Goal: Transaction & Acquisition: Book appointment/travel/reservation

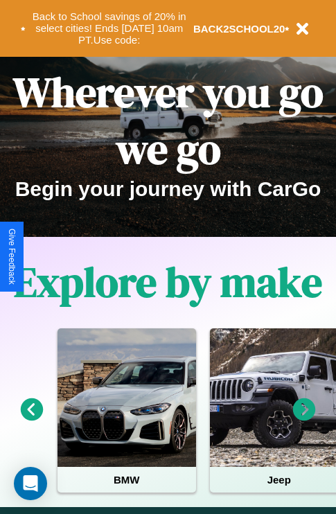
scroll to position [213, 0]
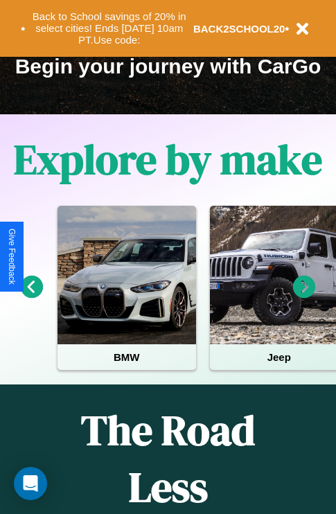
click at [304, 296] on icon at bounding box center [304, 286] width 23 height 23
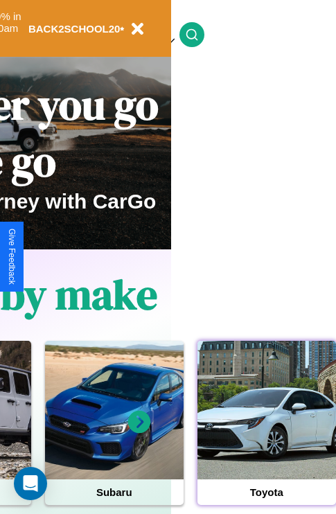
click at [266, 431] on div at bounding box center [266, 410] width 138 height 138
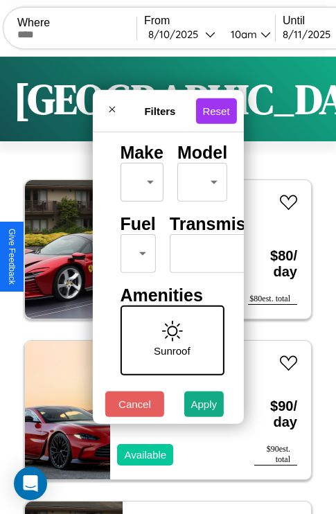
scroll to position [112, 0]
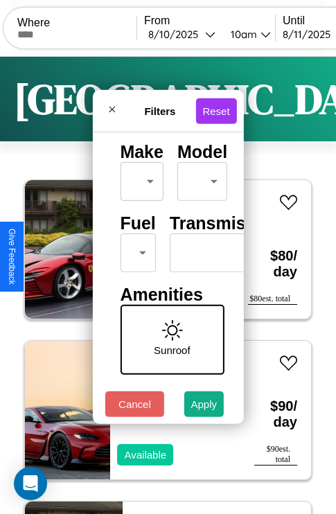
click at [135, 249] on body "CarGo Where From [DATE] 10am Until [DATE] 10am Become a Host Login Sign Up Toky…" at bounding box center [168, 285] width 336 height 571
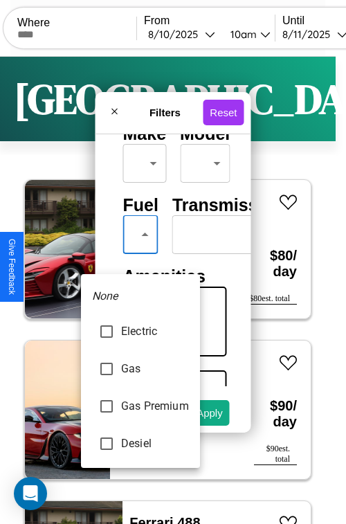
type input "********"
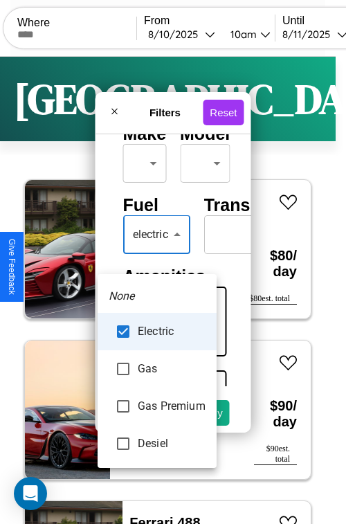
click at [157, 255] on div at bounding box center [173, 262] width 346 height 524
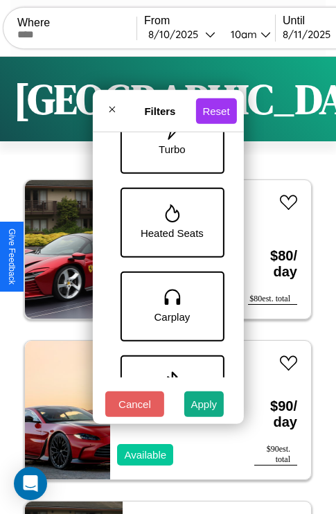
scroll to position [786, 0]
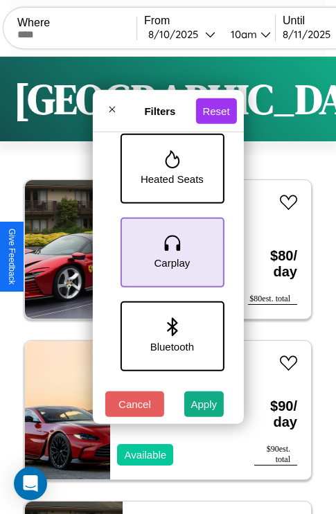
click at [170, 249] on icon at bounding box center [171, 243] width 21 height 21
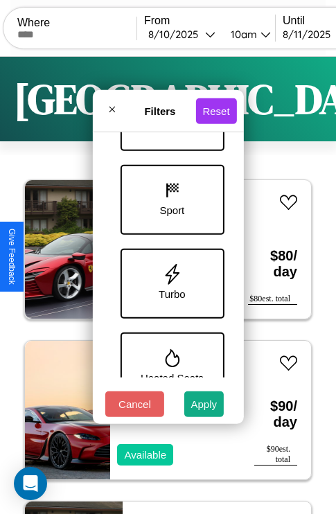
scroll to position [534, 0]
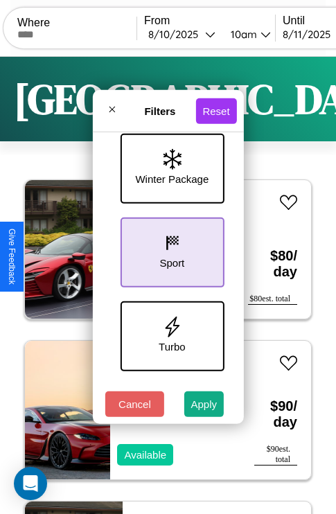
click at [170, 249] on icon at bounding box center [171, 243] width 21 height 21
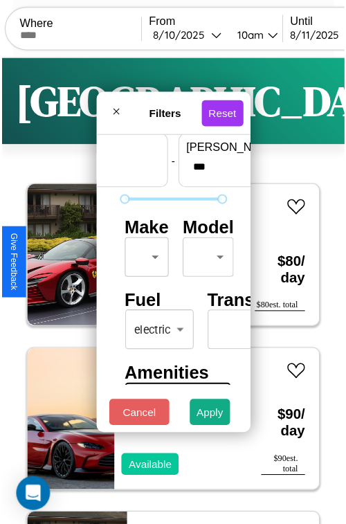
scroll to position [41, 0]
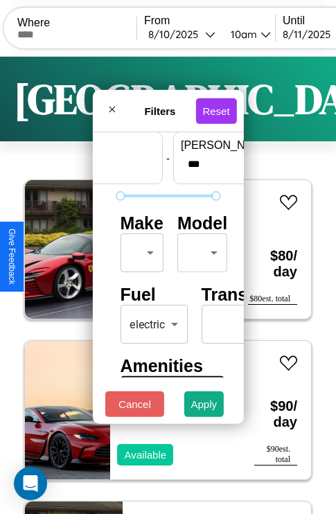
click at [139, 249] on body "CarGo Where From [DATE] 10am Until [DATE] 10am Become a Host Login Sign Up Toky…" at bounding box center [168, 285] width 336 height 571
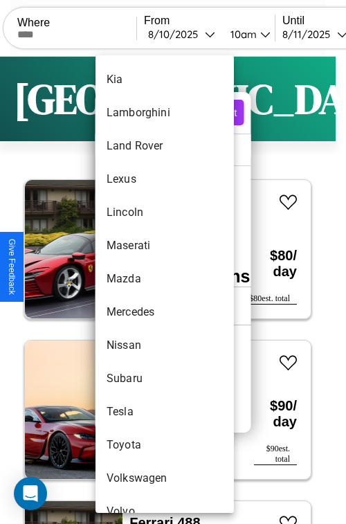
scroll to position [750, 0]
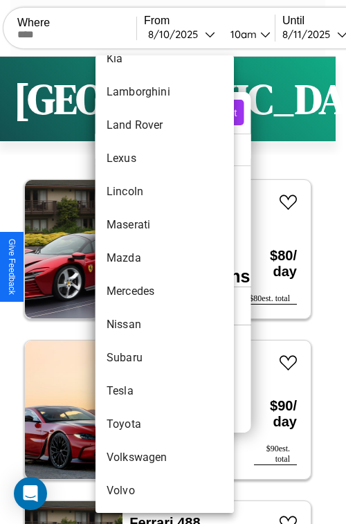
click at [138, 424] on li "Toyota" at bounding box center [165, 424] width 138 height 33
type input "******"
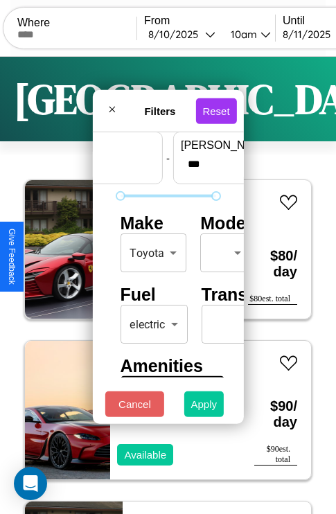
click at [204, 407] on button "Apply" at bounding box center [204, 404] width 40 height 26
